Goal: Check status: Check status

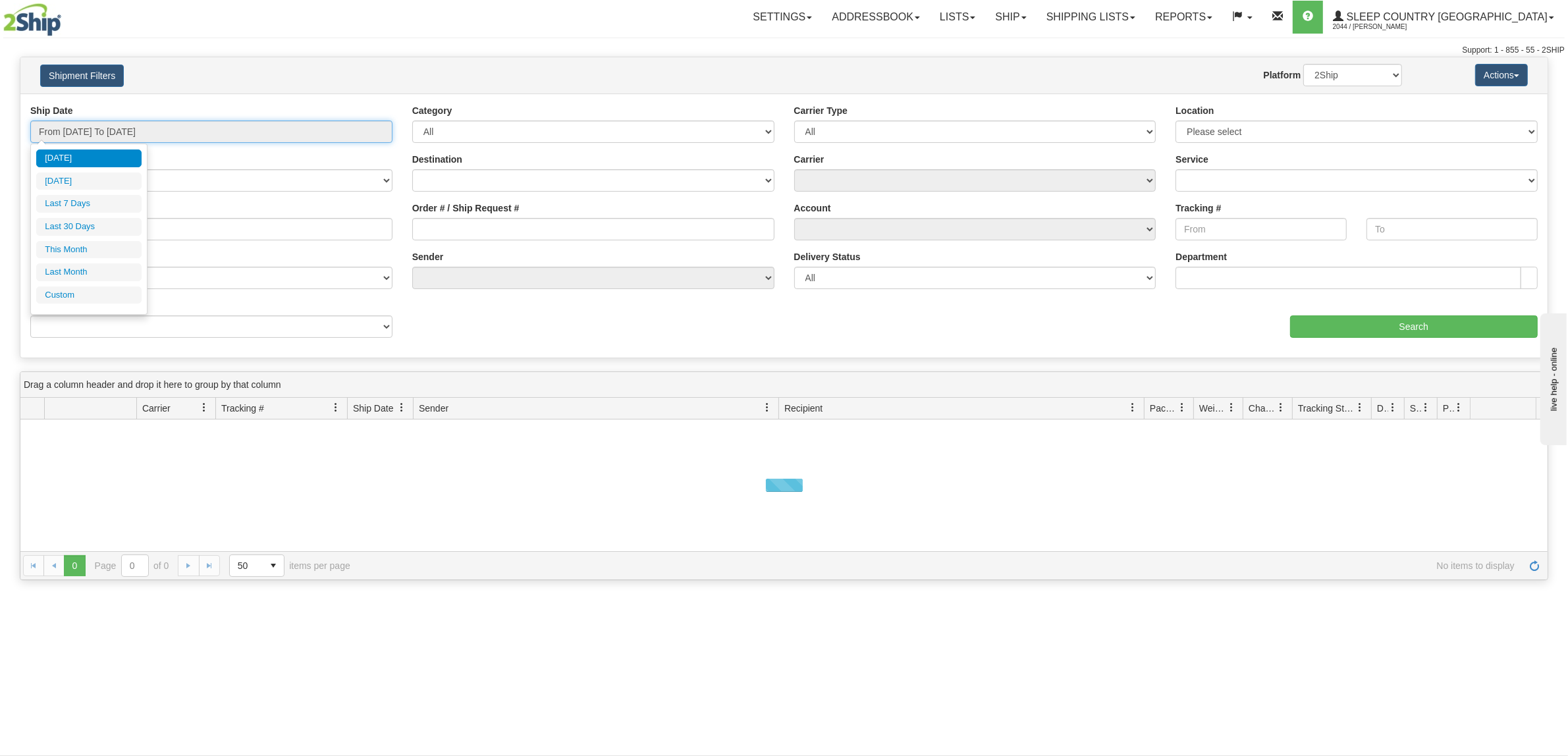
click at [143, 126] on input "From [DATE] To [DATE]" at bounding box center [211, 132] width 362 height 22
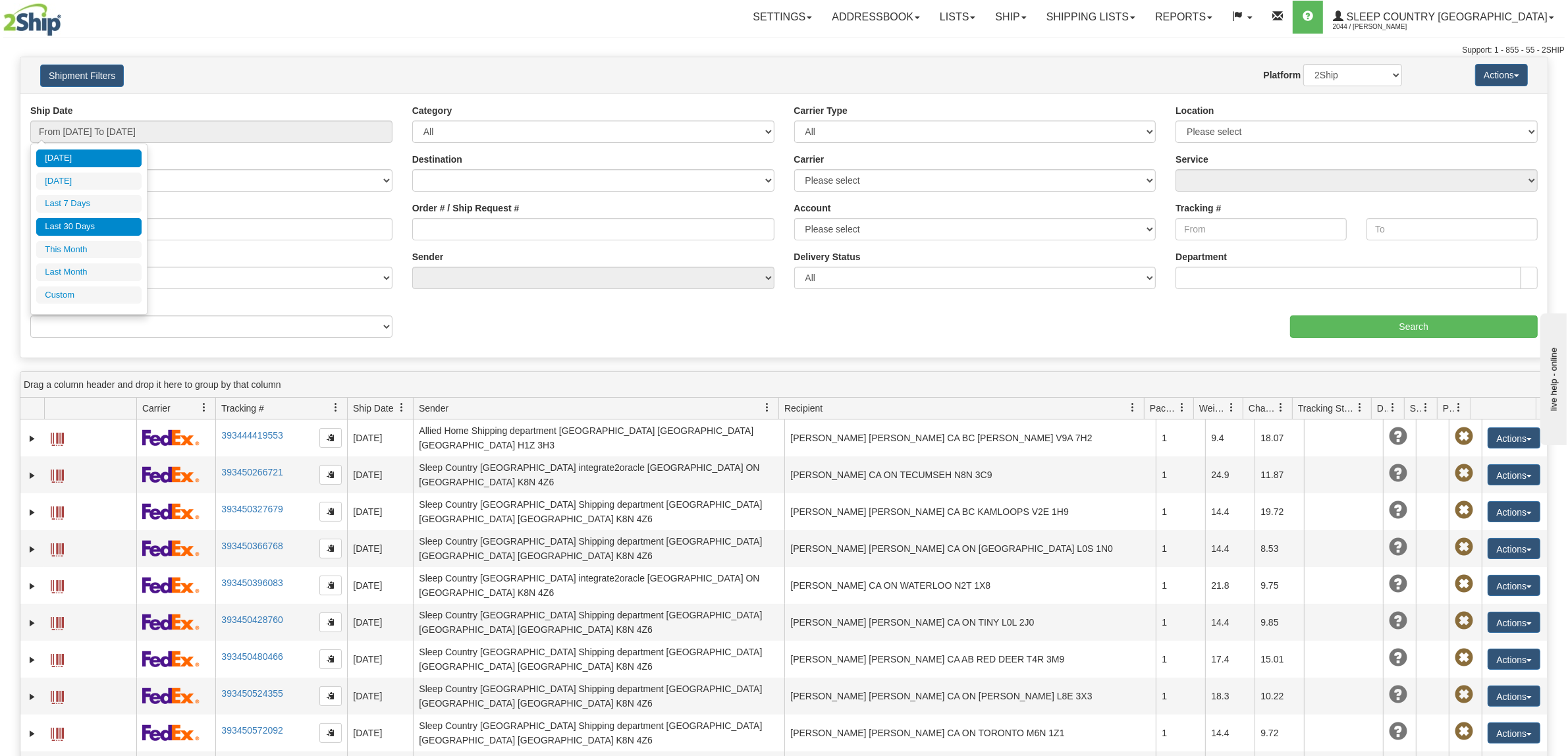
click at [96, 229] on li "Last 30 Days" at bounding box center [89, 227] width 105 height 18
type input "From [DATE] To [DATE]"
click at [547, 216] on div "Order # / Ship Request #" at bounding box center [594, 221] width 362 height 39
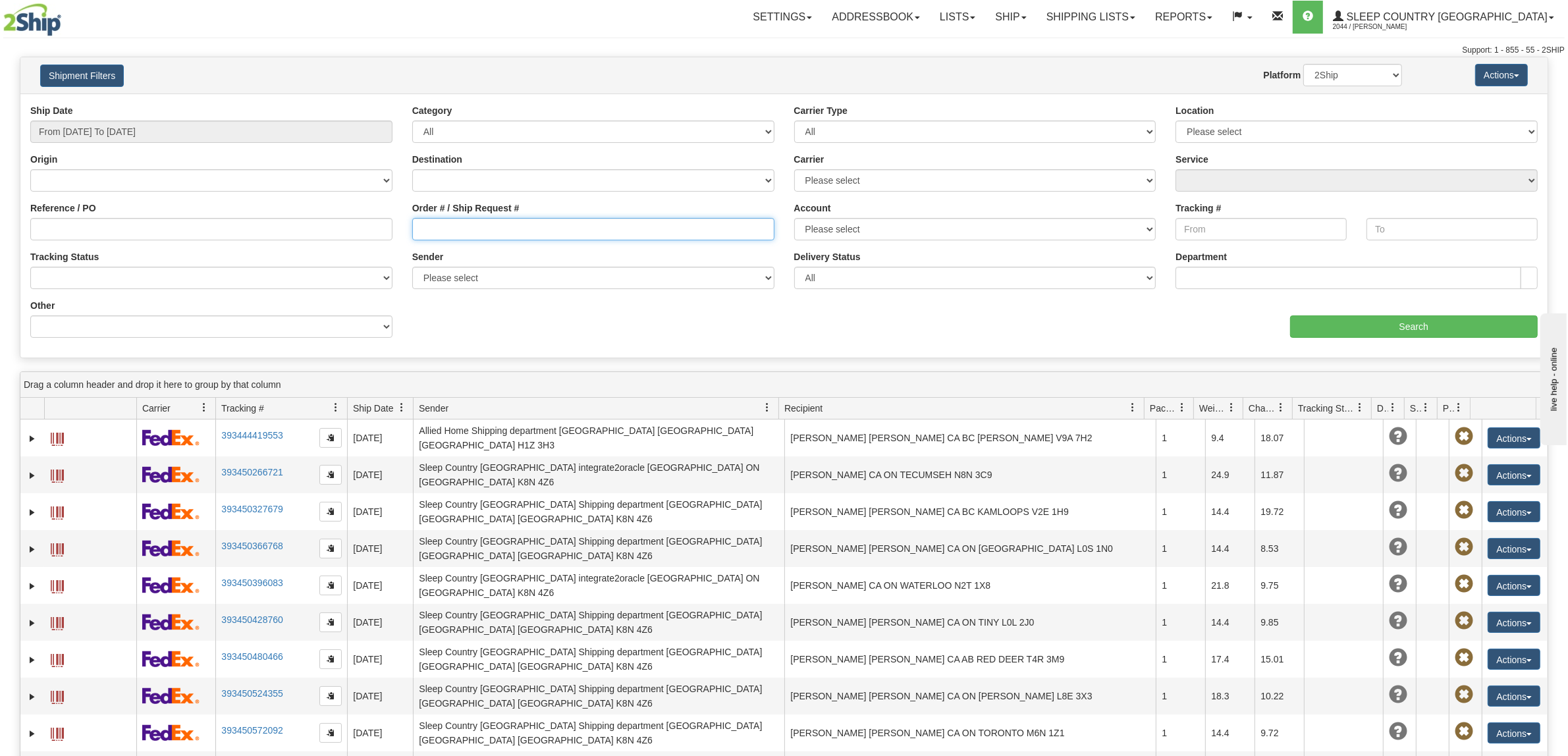
click at [550, 223] on input "Order # / Ship Request #" at bounding box center [594, 229] width 362 height 22
paste input "9000I094896"
type input "9000I094896"
click at [1376, 310] on div "aaa Search" at bounding box center [1167, 318] width 764 height 39
click at [1370, 320] on input "Search" at bounding box center [1414, 327] width 248 height 22
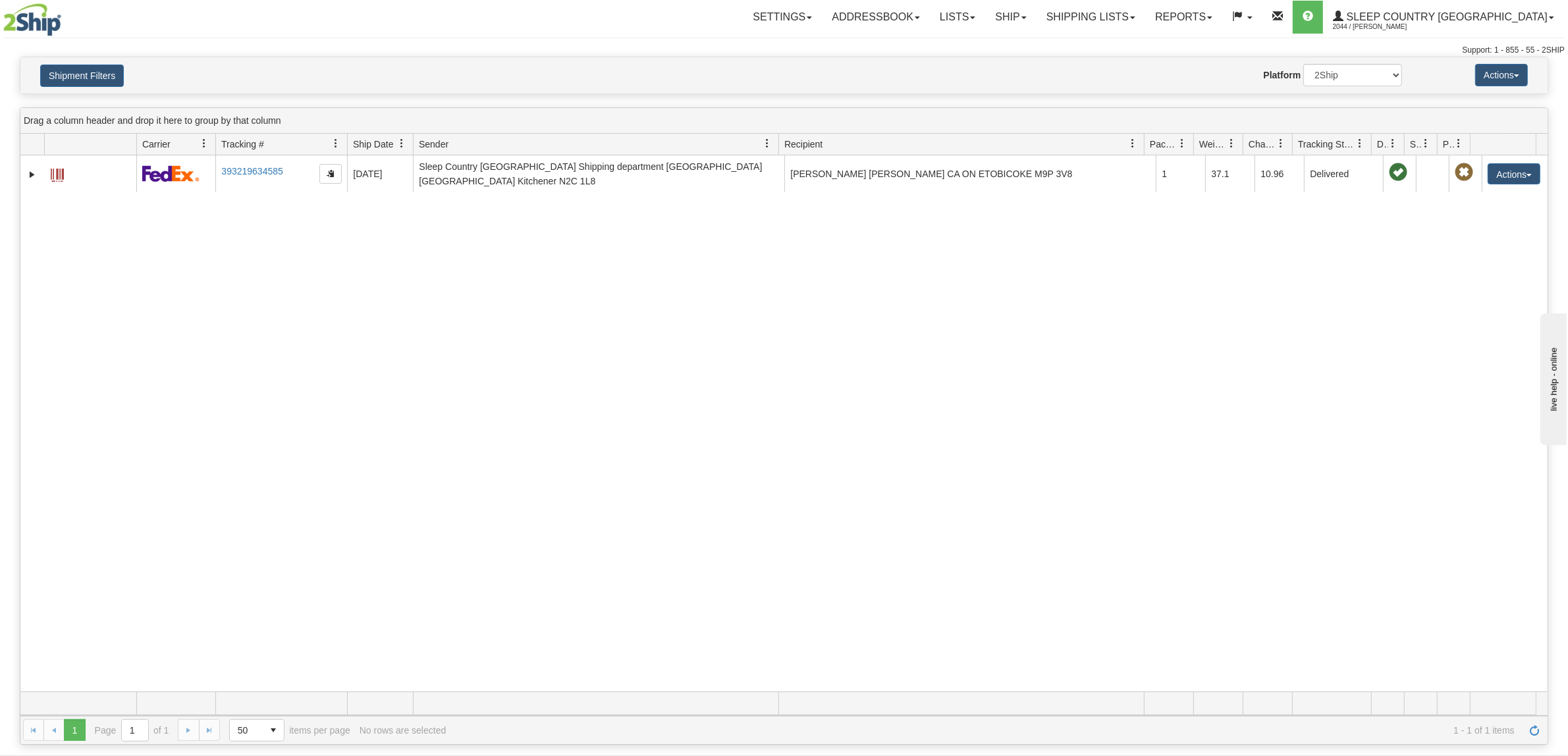
click at [1424, 79] on div "Actions Save Grid Layout Remove Grid Layout Track Selected Track All Export to …" at bounding box center [1474, 75] width 126 height 22
drag, startPoint x: 139, startPoint y: 316, endPoint x: 213, endPoint y: 202, distance: 135.9
click at [138, 316] on div "31614236 2044 393219634585 [DATE] [DATE] 12:57:54 PM Sleep Country [GEOGRAPHIC_…" at bounding box center [784, 423] width 1527 height 536
